Goal: Find specific page/section

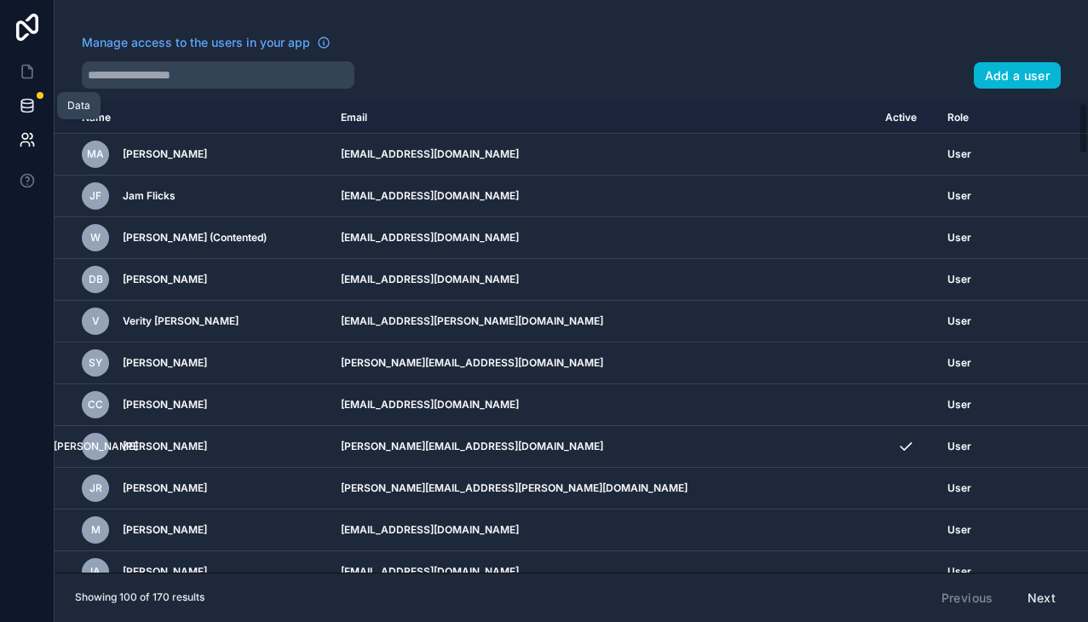
click at [26, 104] on icon at bounding box center [27, 105] width 17 height 17
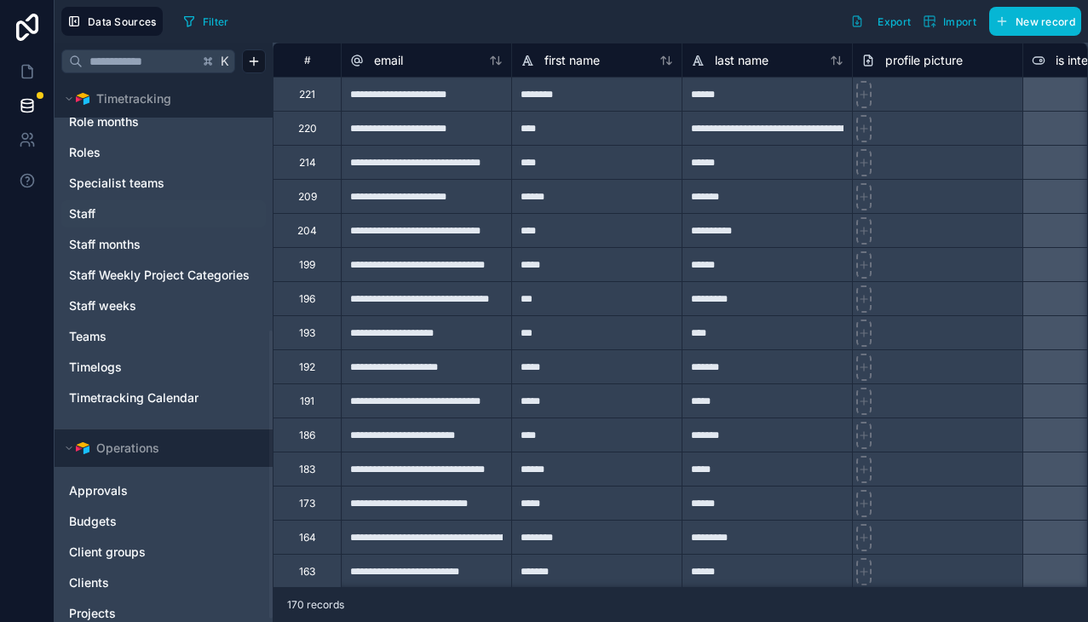
scroll to position [478, 0]
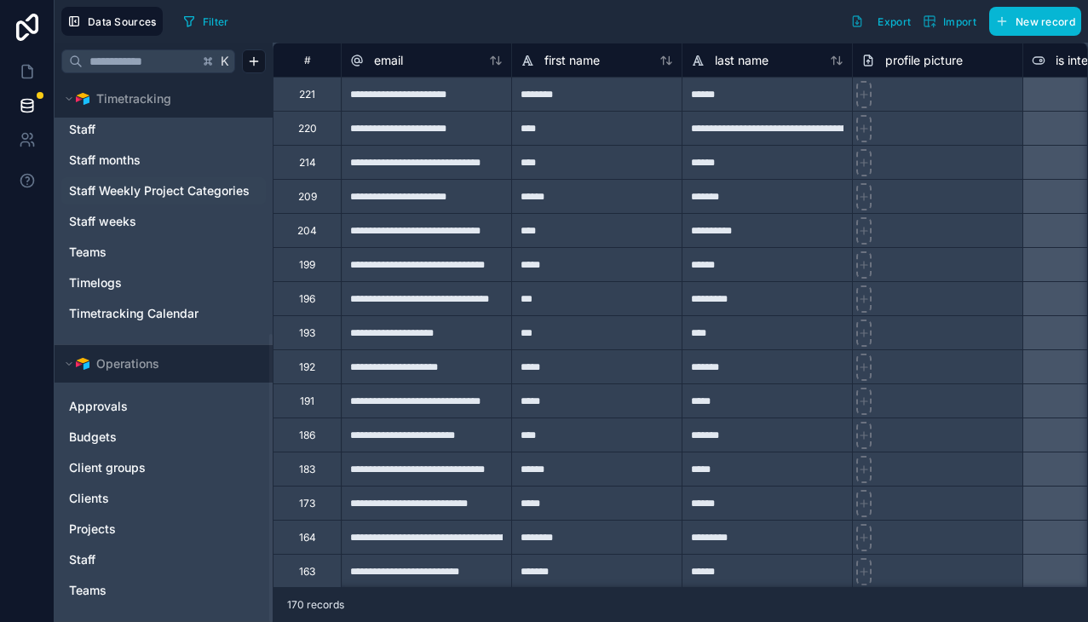
click at [182, 190] on span "Staff Weekly Project Categories" at bounding box center [159, 190] width 181 height 17
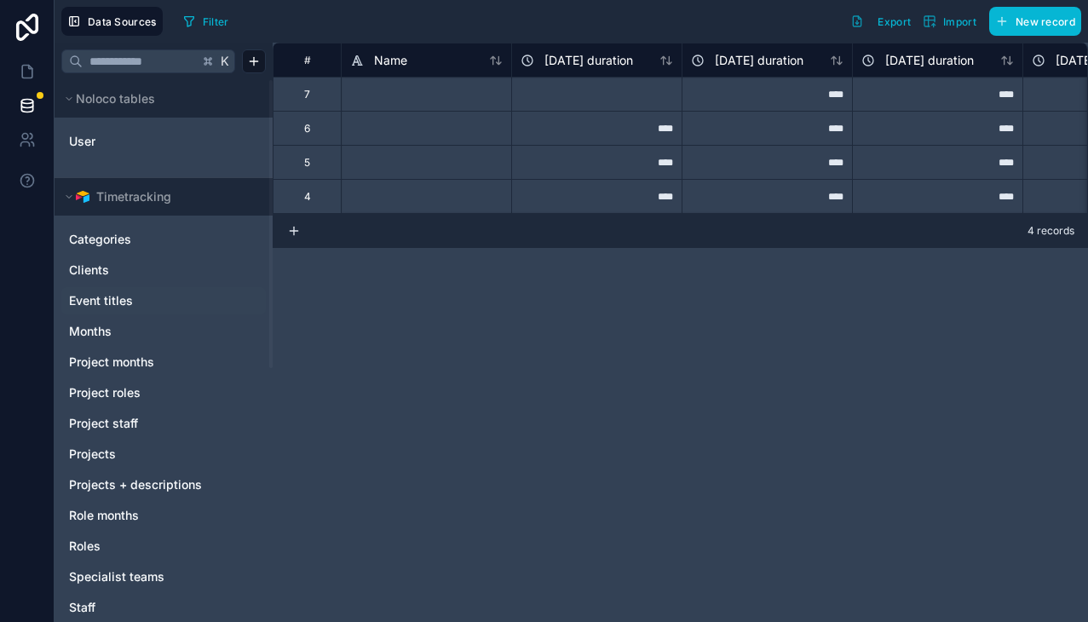
click at [108, 302] on span "Event titles" at bounding box center [101, 300] width 64 height 17
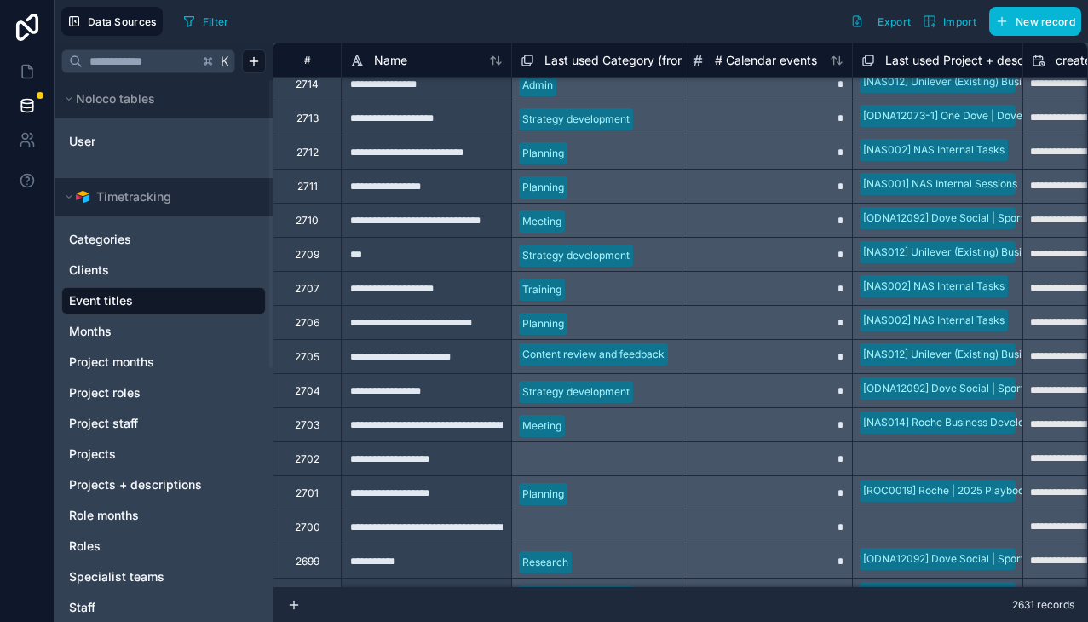
scroll to position [2258, 0]
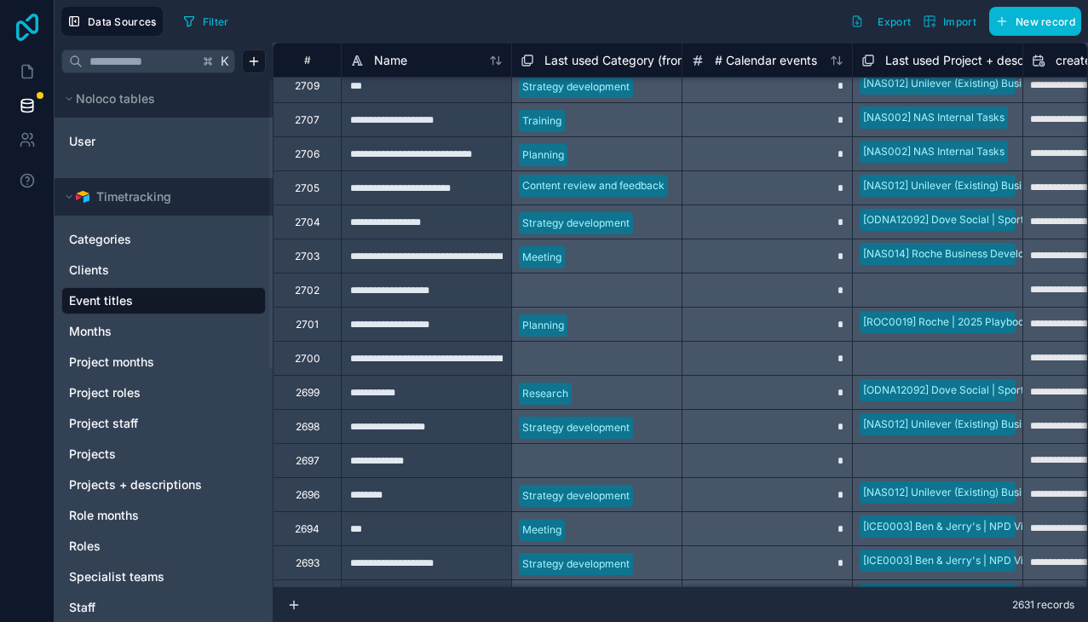
click at [21, 29] on icon at bounding box center [27, 27] width 34 height 27
